Goal: Information Seeking & Learning: Check status

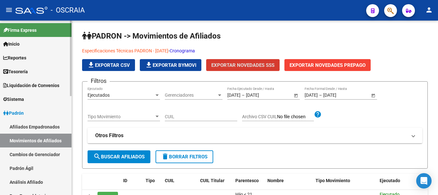
click at [31, 123] on link "Afiliados Empadronados" at bounding box center [36, 127] width 72 height 14
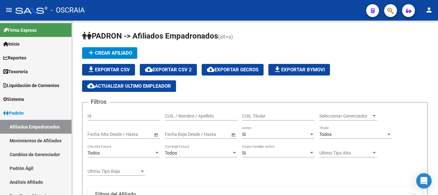
click at [387, 13] on button "button" at bounding box center [391, 10] width 13 height 13
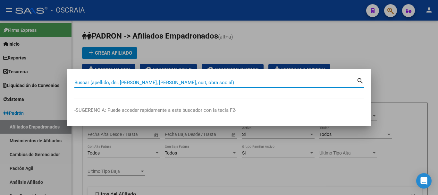
click at [167, 84] on input "Buscar (apellido, dni, [PERSON_NAME], [PERSON_NAME], cuit, obra social)" at bounding box center [215, 83] width 282 height 6
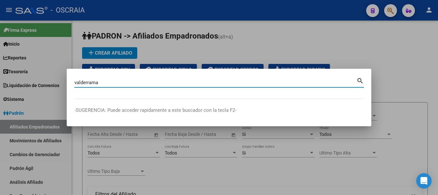
type input "valderrama"
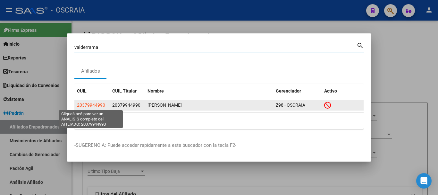
click at [100, 104] on span "20379944990" at bounding box center [91, 104] width 28 height 5
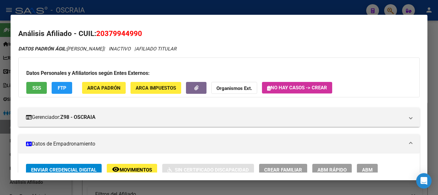
click at [59, 86] on span "FTP" at bounding box center [62, 88] width 9 height 6
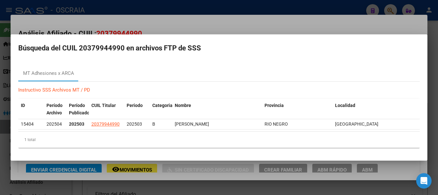
click at [323, 6] on div at bounding box center [219, 97] width 438 height 195
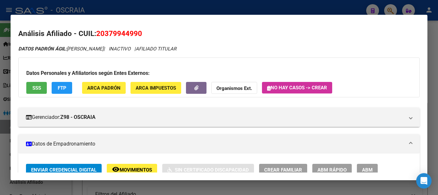
click at [41, 89] on button "SSS" at bounding box center [36, 88] width 21 height 12
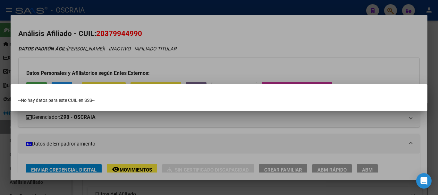
click at [154, 119] on div at bounding box center [219, 97] width 438 height 195
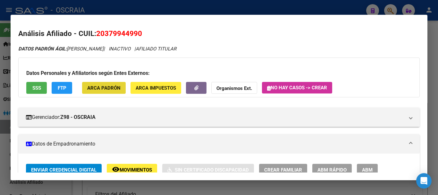
click at [112, 89] on span "ARCA Padrón" at bounding box center [103, 88] width 33 height 6
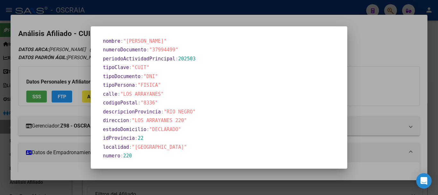
scroll to position [295, 0]
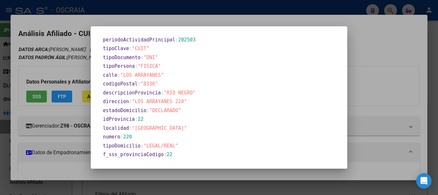
click at [324, 125] on section "localidad : "[GEOGRAPHIC_DATA]"" at bounding box center [221, 128] width 236 height 7
click at [353, 94] on div at bounding box center [219, 97] width 438 height 195
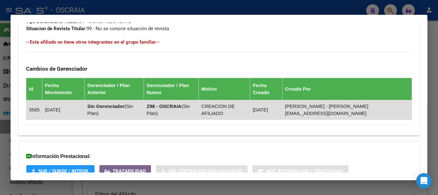
scroll to position [412, 0]
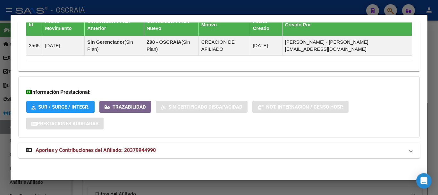
click at [150, 148] on span "Aportes y Contribuciones del Afiliado: 20379944990" at bounding box center [96, 150] width 120 height 6
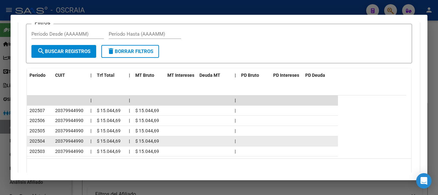
scroll to position [585, 0]
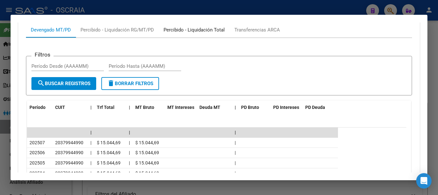
click at [185, 35] on div "Percibido - Liquidación Total" at bounding box center [194, 29] width 71 height 15
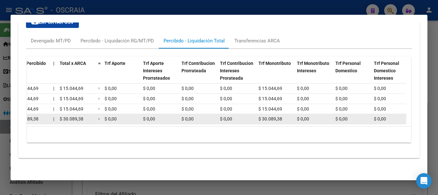
scroll to position [0, 40]
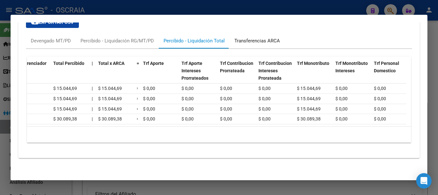
click at [254, 37] on div "Transferencias ARCA" at bounding box center [258, 40] width 46 height 7
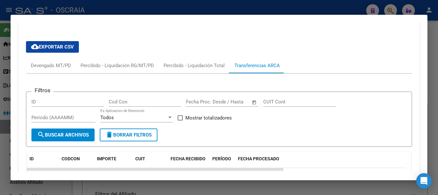
scroll to position [546, 0]
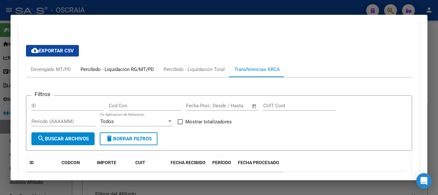
click at [121, 71] on div "Percibido - Liquidación RG/MT/PD" at bounding box center [118, 69] width 74 height 7
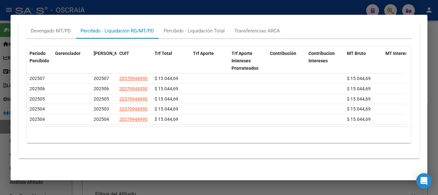
scroll to position [493, 0]
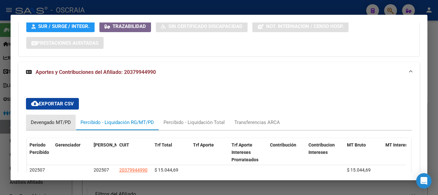
click at [53, 119] on div "Devengado MT/PD" at bounding box center [51, 122] width 40 height 7
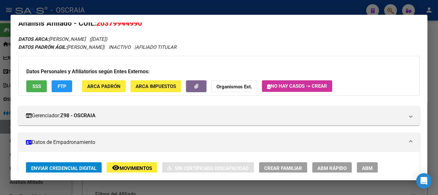
scroll to position [0, 0]
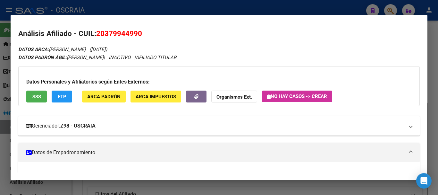
click at [134, 121] on mat-expansion-panel-header "Gerenciador: Z98 - OSCRAIA" at bounding box center [219, 125] width 402 height 19
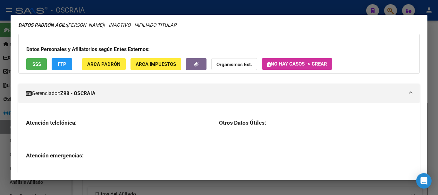
scroll to position [32, 0]
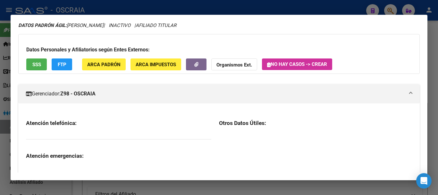
click at [113, 97] on mat-panel-title "Gerenciador: Z98 - OSCRAIA" at bounding box center [215, 94] width 379 height 8
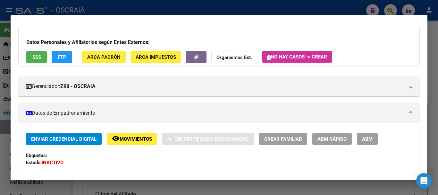
scroll to position [96, 0]
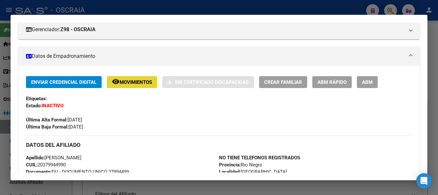
click at [122, 82] on span "Movimientos" at bounding box center [136, 82] width 32 height 6
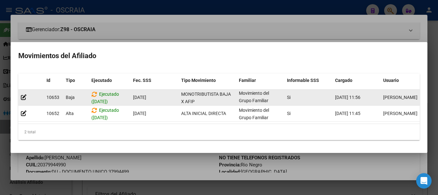
scroll to position [0, 0]
click at [23, 97] on icon at bounding box center [24, 97] width 6 height 6
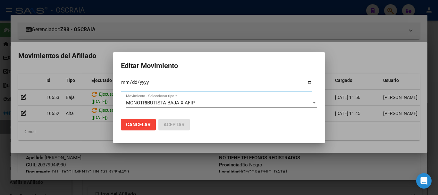
click at [267, 100] on div "MONOTRIBUTISTA BAJA X AFIP Movimiento - Seleccionar tipo *" at bounding box center [221, 103] width 191 height 10
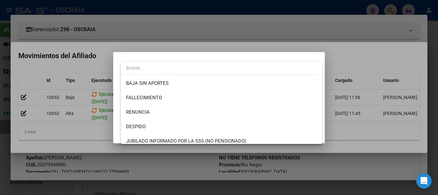
scroll to position [154, 0]
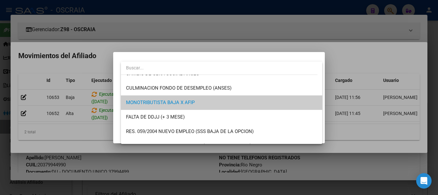
click at [340, 91] on div at bounding box center [219, 97] width 438 height 195
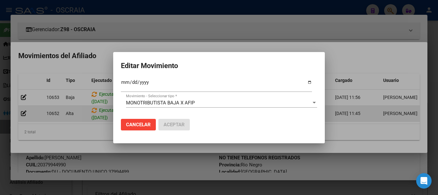
click at [349, 105] on div at bounding box center [219, 97] width 438 height 195
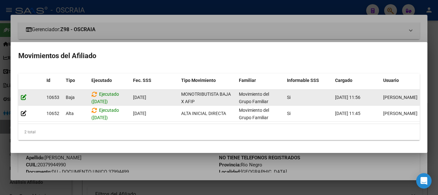
click at [25, 94] on icon at bounding box center [24, 97] width 6 height 6
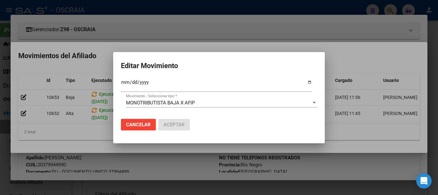
click at [70, 93] on div at bounding box center [219, 97] width 438 height 195
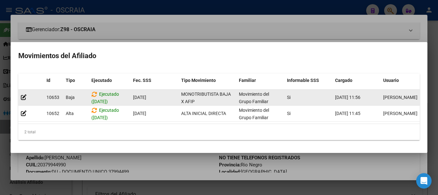
click at [109, 94] on span "Ejecutado ([DATE])" at bounding box center [105, 97] width 28 height 13
click at [110, 91] on span "Ejecutado ([DATE])" at bounding box center [105, 97] width 28 height 13
click at [23, 94] on icon at bounding box center [24, 97] width 6 height 6
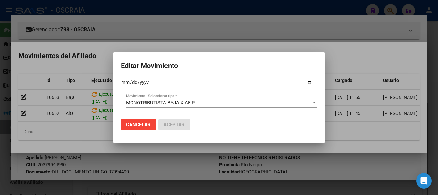
click at [134, 81] on input "[DATE]" at bounding box center [216, 85] width 191 height 10
type input "[DATE]"
click at [169, 127] on span "Aceptar" at bounding box center [174, 125] width 21 height 6
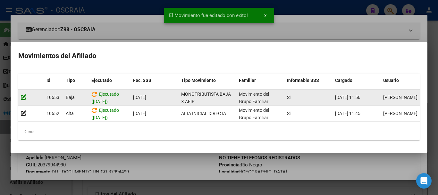
click at [25, 94] on icon at bounding box center [24, 97] width 6 height 6
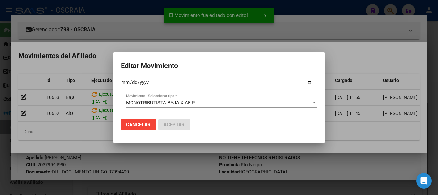
click at [146, 125] on span "Cancelar" at bounding box center [138, 125] width 25 height 6
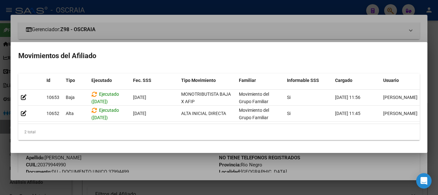
click at [330, 163] on div at bounding box center [219, 97] width 438 height 195
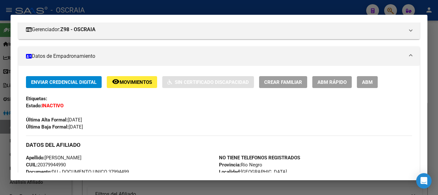
click at [321, 8] on div at bounding box center [219, 97] width 438 height 195
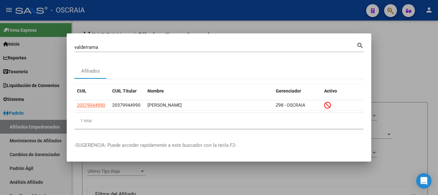
click at [144, 13] on div at bounding box center [219, 97] width 438 height 195
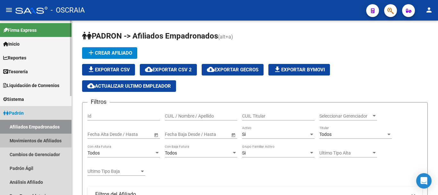
click at [47, 142] on link "Movimientos de Afiliados" at bounding box center [36, 141] width 72 height 14
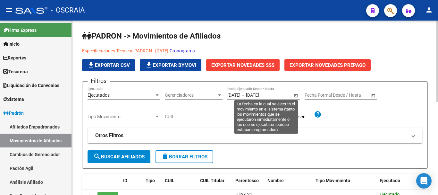
click at [294, 96] on span "Open calendar" at bounding box center [296, 95] width 15 height 15
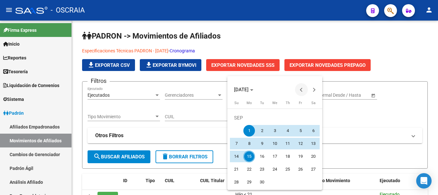
click at [301, 91] on span "Previous month" at bounding box center [301, 89] width 13 height 13
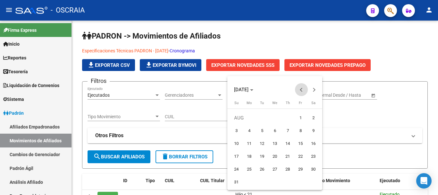
click at [301, 91] on span "Previous month" at bounding box center [301, 89] width 13 height 13
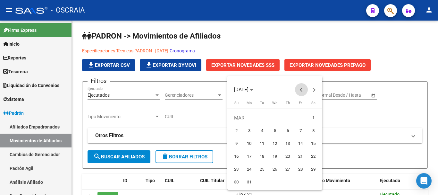
click at [301, 91] on span "Previous month" at bounding box center [301, 89] width 13 height 13
click at [271, 118] on span "1" at bounding box center [275, 118] width 12 height 12
type input "[DATE]"
click at [311, 92] on span "Next month" at bounding box center [314, 89] width 13 height 13
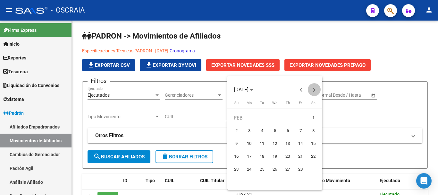
click at [311, 92] on span "Next month" at bounding box center [314, 89] width 13 height 13
click at [311, 93] on span "Next month" at bounding box center [314, 89] width 13 height 13
click at [310, 94] on span "Next month" at bounding box center [314, 89] width 13 height 13
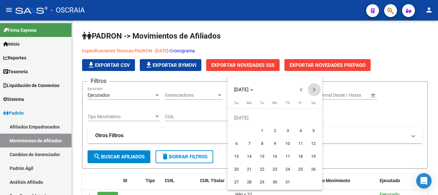
click at [310, 94] on span "Next month" at bounding box center [314, 89] width 13 height 13
click at [297, 88] on span "Previous month" at bounding box center [301, 89] width 13 height 13
click at [313, 92] on span "Next month" at bounding box center [314, 89] width 13 height 13
click at [312, 94] on span "Next month" at bounding box center [314, 89] width 13 height 13
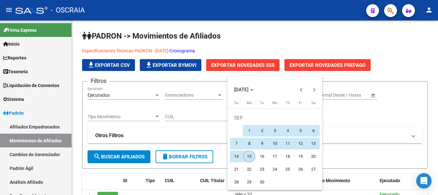
click at [253, 157] on span "15" at bounding box center [250, 157] width 12 height 12
type input "[DATE]"
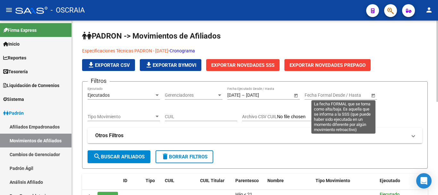
click at [370, 93] on span "Open calendar" at bounding box center [373, 95] width 15 height 15
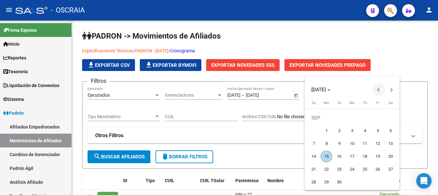
click at [377, 91] on span "Previous month" at bounding box center [379, 89] width 13 height 13
click at [393, 88] on span "Next month" at bounding box center [392, 89] width 13 height 13
click at [380, 90] on button "Previous month" at bounding box center [379, 89] width 13 height 13
click at [392, 90] on button "Next month" at bounding box center [392, 89] width 13 height 13
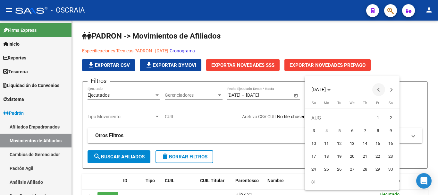
click at [381, 90] on button "Previous month" at bounding box center [379, 89] width 13 height 13
click at [337, 131] on span "1" at bounding box center [340, 131] width 12 height 12
type input "[DATE]"
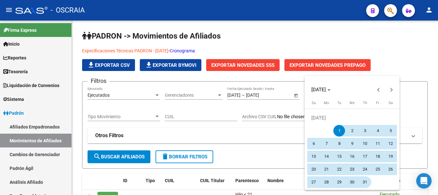
click at [367, 180] on span "31" at bounding box center [366, 182] width 12 height 12
type input "[DATE]"
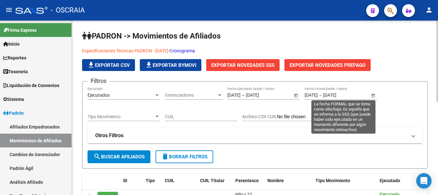
click at [377, 98] on span "Open calendar" at bounding box center [373, 95] width 15 height 15
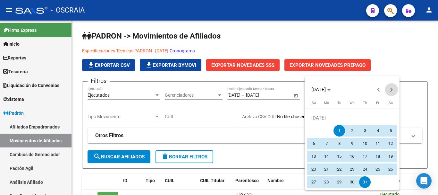
click at [394, 87] on span "Next month" at bounding box center [392, 89] width 13 height 13
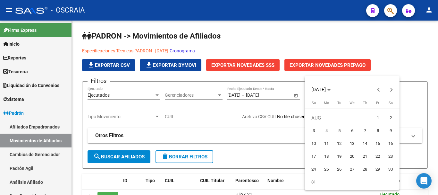
drag, startPoint x: 377, startPoint y: 118, endPoint x: 376, endPoint y: 129, distance: 11.3
click at [377, 119] on span "1" at bounding box center [378, 118] width 12 height 12
type input "[DATE]"
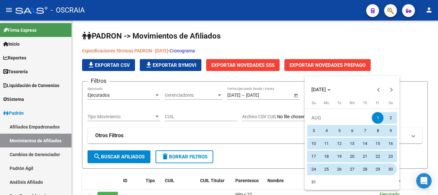
click at [390, 174] on span "30" at bounding box center [391, 169] width 12 height 12
type input "[DATE]"
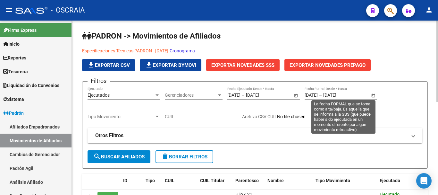
click at [375, 99] on span "Open calendar" at bounding box center [373, 95] width 15 height 15
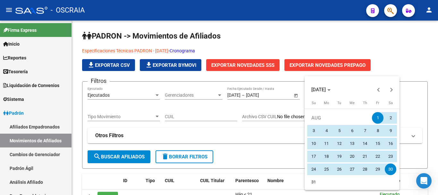
click at [313, 183] on span "31" at bounding box center [314, 182] width 12 height 12
type input "[DATE]"
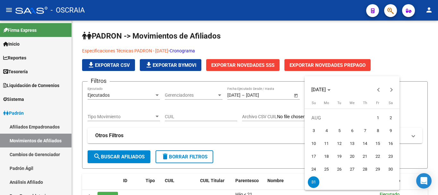
click at [382, 117] on span "1" at bounding box center [378, 118] width 12 height 12
type input "[DATE]"
click at [379, 118] on span "1" at bounding box center [378, 118] width 12 height 12
type input "[DATE]"
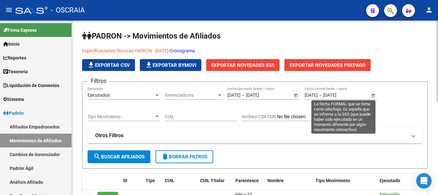
click at [372, 94] on span "Open calendar" at bounding box center [373, 95] width 15 height 15
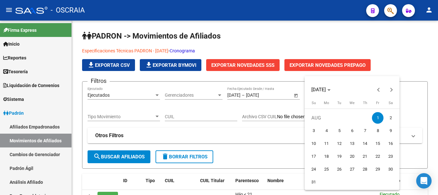
click at [378, 118] on span "1" at bounding box center [378, 118] width 12 height 12
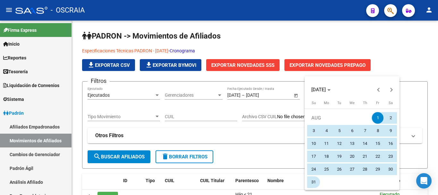
click at [311, 183] on span "31" at bounding box center [314, 182] width 12 height 12
type input "[DATE]"
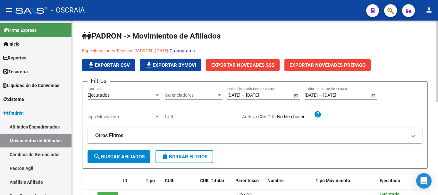
click at [265, 123] on div "Filtros Ejecutados Ejecutado Gerenciadores Gerenciadores [DATE] [DATE] – [DATE]…" at bounding box center [255, 118] width 335 height 63
click at [128, 154] on span "search Buscar Afiliados" at bounding box center [118, 157] width 51 height 6
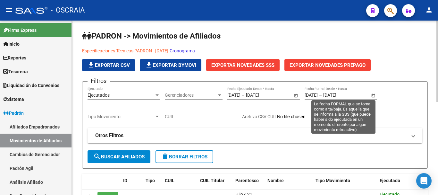
click at [372, 95] on span "Open calendar" at bounding box center [373, 95] width 15 height 15
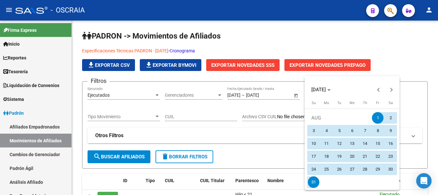
click at [403, 120] on div at bounding box center [219, 97] width 438 height 195
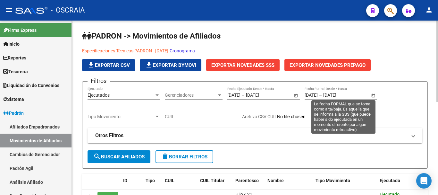
click at [373, 97] on span "Open calendar" at bounding box center [373, 95] width 15 height 15
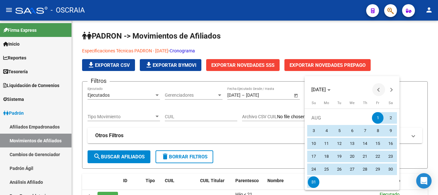
click at [376, 90] on span "Previous month" at bounding box center [379, 89] width 13 height 13
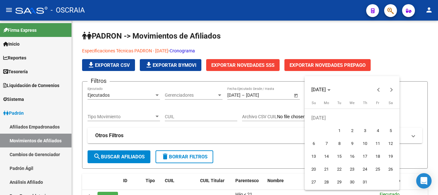
click at [337, 134] on span "1" at bounding box center [340, 131] width 12 height 12
type input "[DATE]"
click at [392, 95] on span "Next month" at bounding box center [392, 89] width 13 height 13
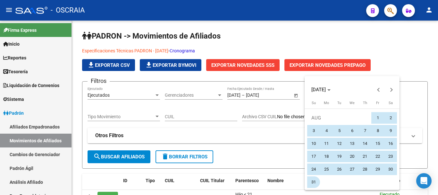
click at [318, 181] on span "31" at bounding box center [314, 182] width 12 height 12
type input "[DATE]"
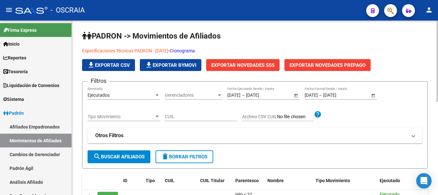
click at [137, 158] on span "search Buscar Afiliados" at bounding box center [118, 157] width 51 height 6
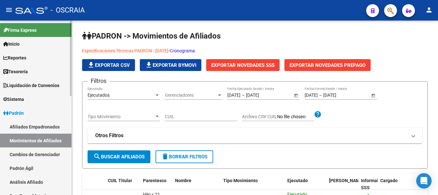
click at [54, 123] on link "Afiliados Empadronados" at bounding box center [36, 127] width 72 height 14
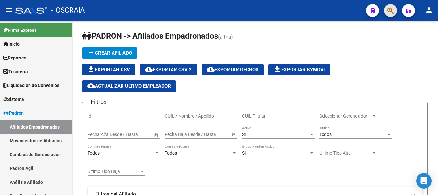
click at [387, 15] on button "button" at bounding box center [391, 10] width 13 height 13
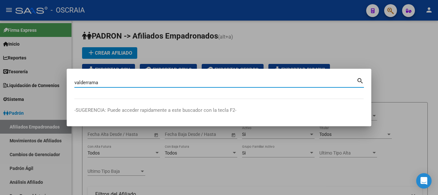
type input "valderrama"
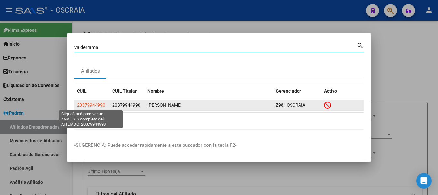
click at [101, 106] on span "20379944990" at bounding box center [91, 104] width 28 height 5
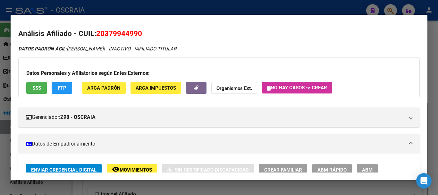
scroll to position [96, 0]
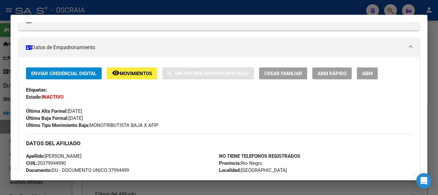
click at [134, 81] on div "Enviar Credencial Digital remove_red_eye Movimientos Sin Certificado Discapacid…" at bounding box center [219, 97] width 386 height 61
click at [136, 76] on button "remove_red_eye Movimientos" at bounding box center [132, 73] width 50 height 12
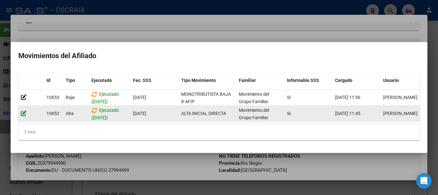
click at [24, 112] on icon at bounding box center [24, 113] width 6 height 6
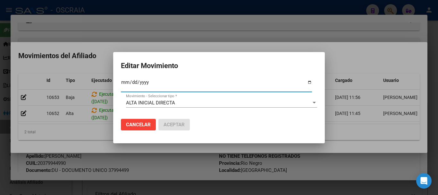
click at [134, 82] on input "[DATE]" at bounding box center [216, 85] width 191 height 10
click at [343, 93] on div at bounding box center [219, 97] width 438 height 195
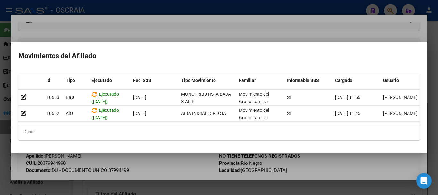
click at [168, 13] on div at bounding box center [219, 97] width 438 height 195
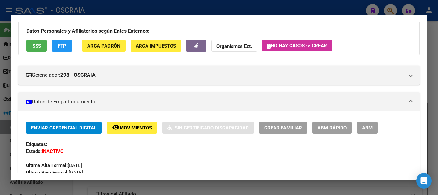
scroll to position [0, 0]
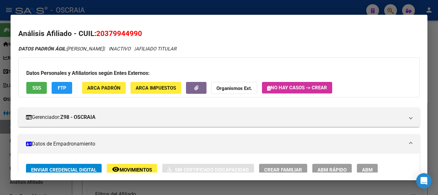
click at [39, 91] on button "SSS" at bounding box center [36, 88] width 21 height 12
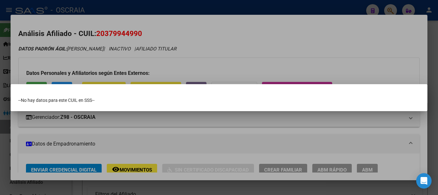
click at [195, 41] on div at bounding box center [219, 97] width 438 height 195
